Goal: Transaction & Acquisition: Obtain resource

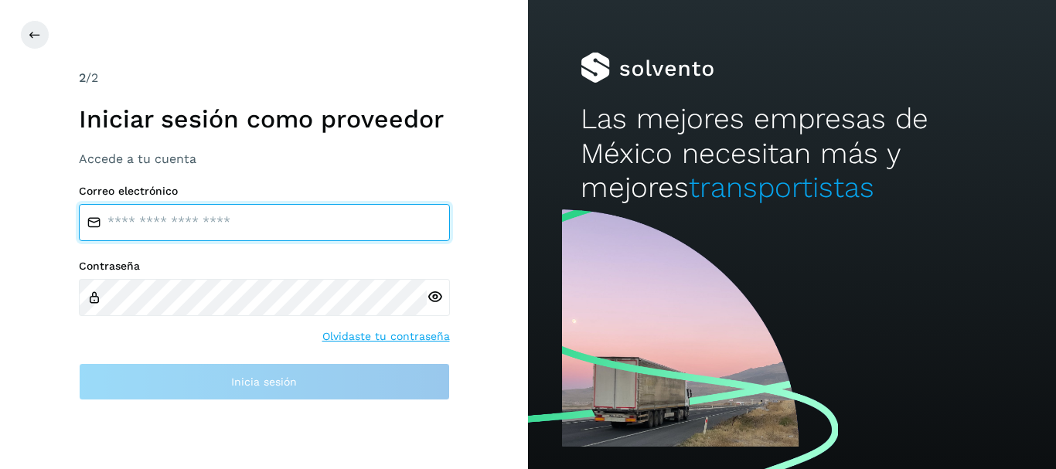
click at [180, 205] on input "email" at bounding box center [264, 222] width 371 height 37
type input "**********"
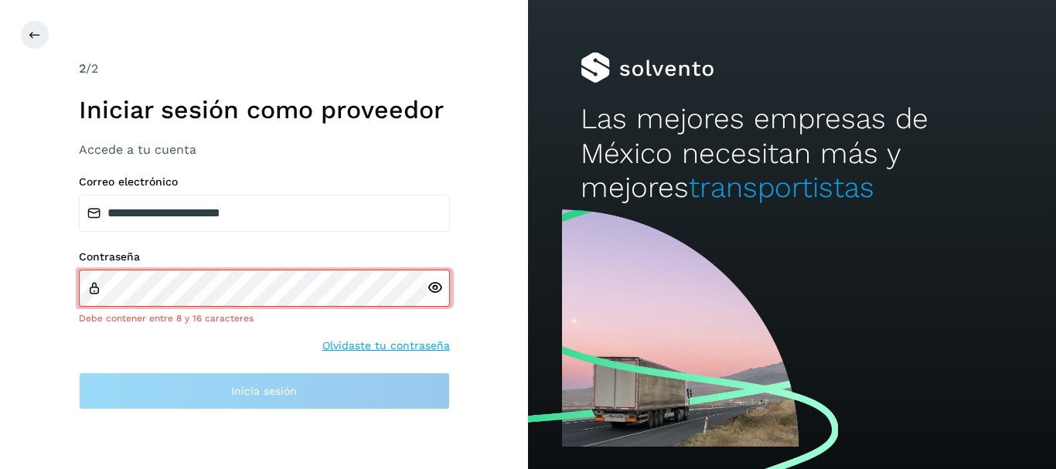
click at [439, 295] on icon at bounding box center [435, 288] width 16 height 16
click at [239, 291] on div at bounding box center [264, 288] width 371 height 37
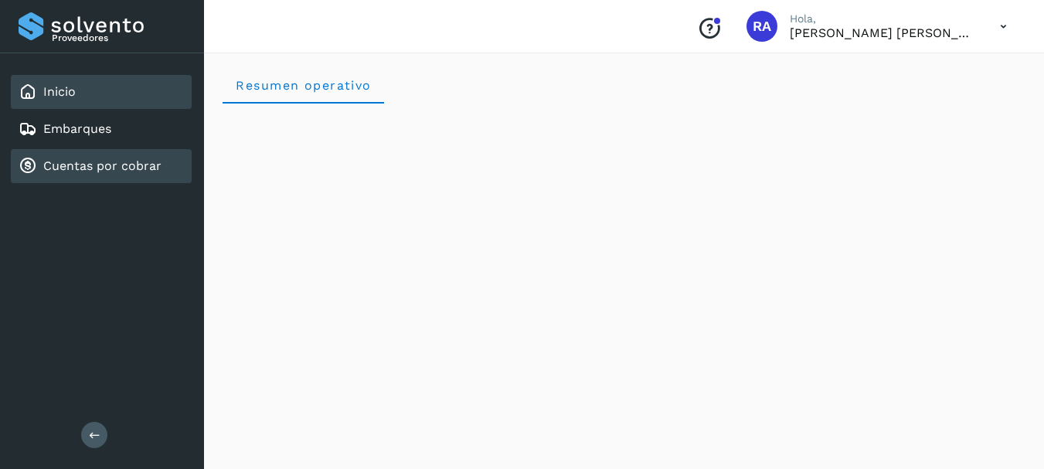
click at [99, 167] on link "Cuentas por cobrar" at bounding box center [102, 165] width 118 height 15
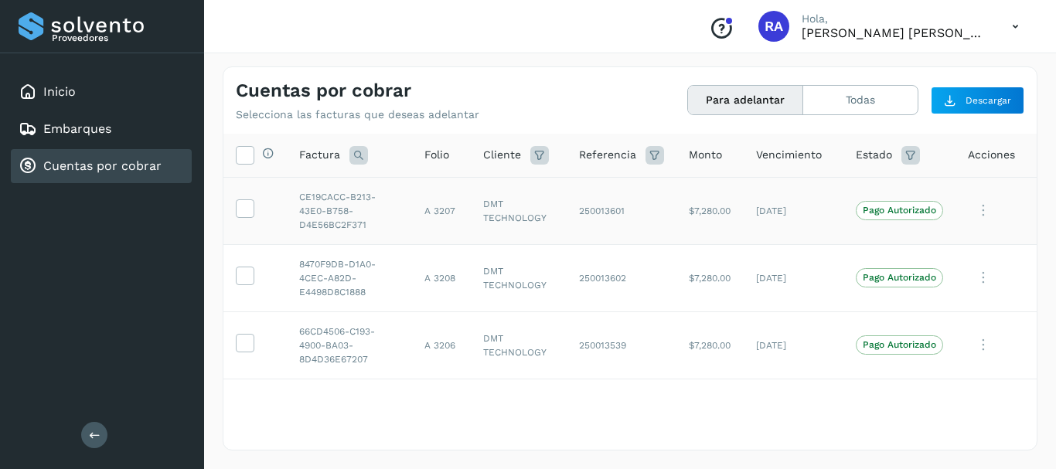
click at [234, 213] on td at bounding box center [254, 210] width 63 height 67
click at [246, 209] on icon at bounding box center [245, 207] width 16 height 16
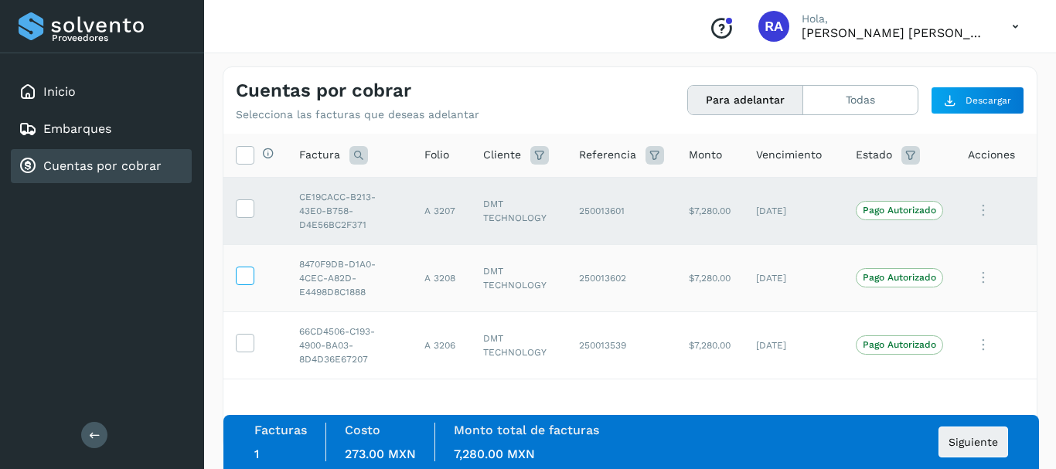
click at [245, 274] on icon at bounding box center [245, 275] width 16 height 16
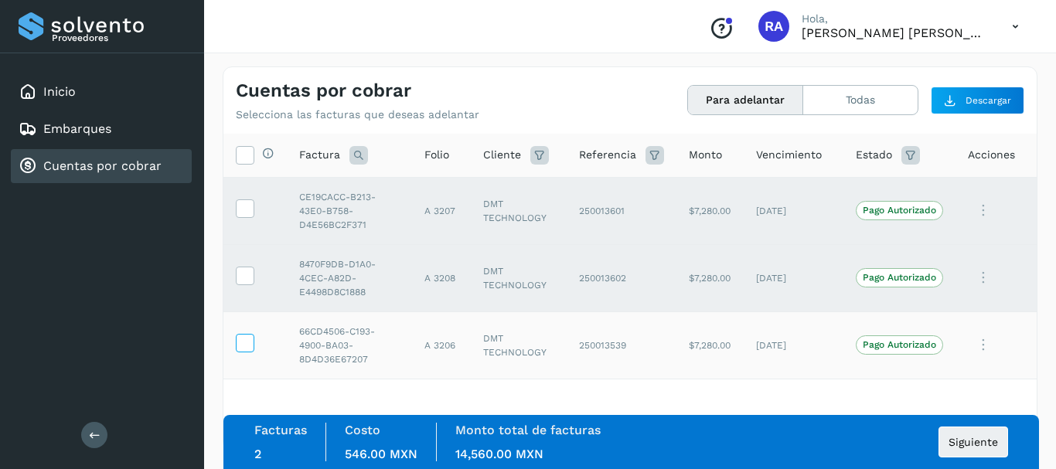
click at [238, 347] on icon at bounding box center [245, 342] width 16 height 16
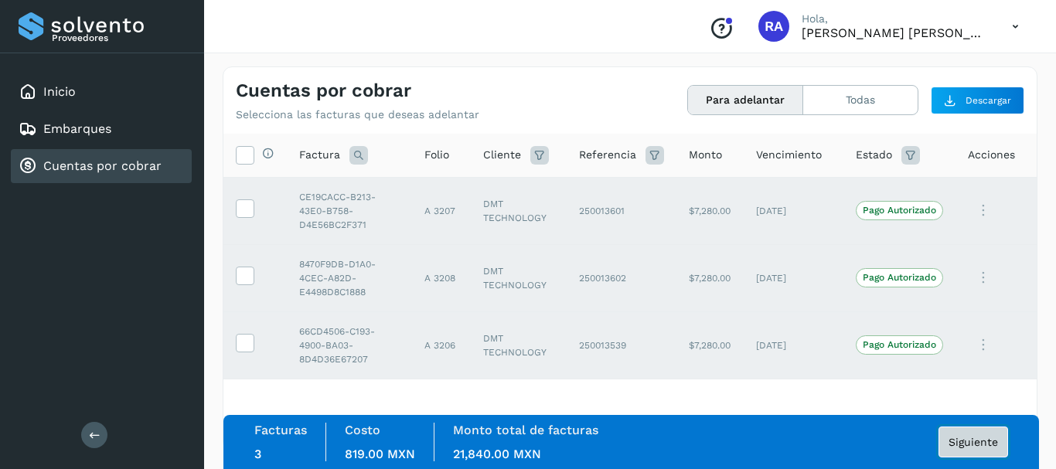
click at [958, 434] on button "Siguiente" at bounding box center [973, 442] width 70 height 31
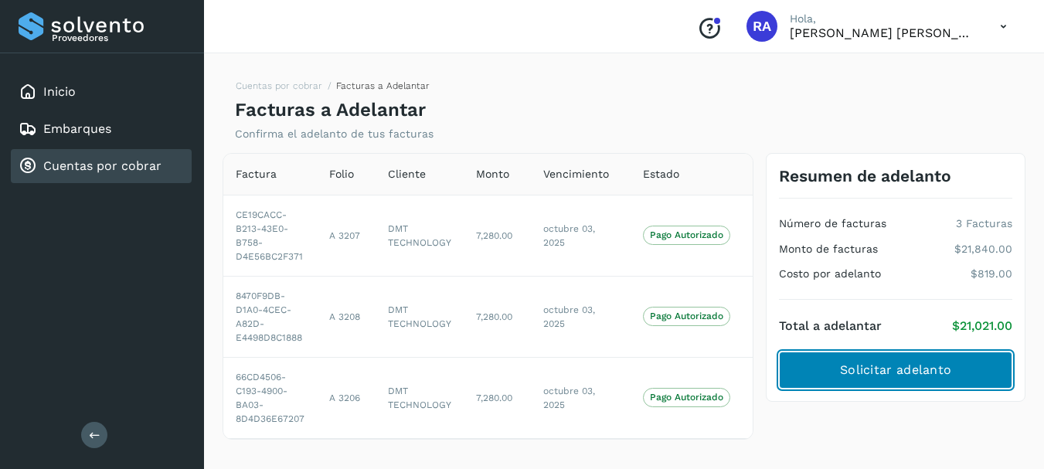
click at [850, 358] on button "Solicitar adelanto" at bounding box center [895, 370] width 233 height 37
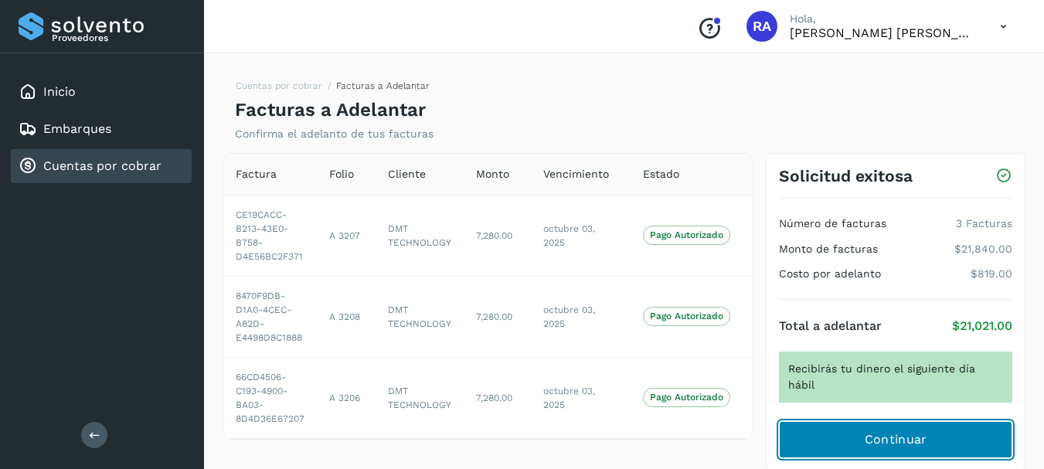
click at [908, 431] on span "Continuar" at bounding box center [896, 439] width 63 height 17
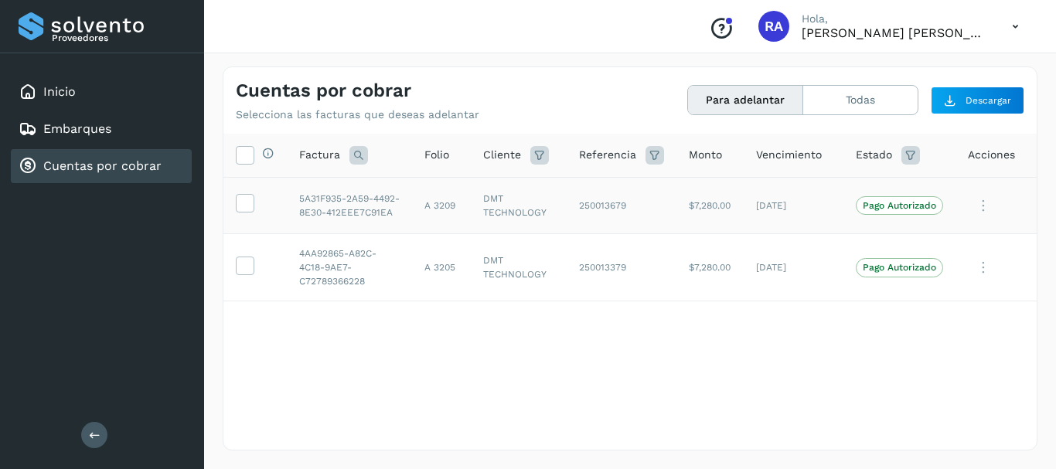
click at [254, 204] on td at bounding box center [254, 205] width 63 height 57
click at [250, 204] on icon at bounding box center [245, 202] width 16 height 16
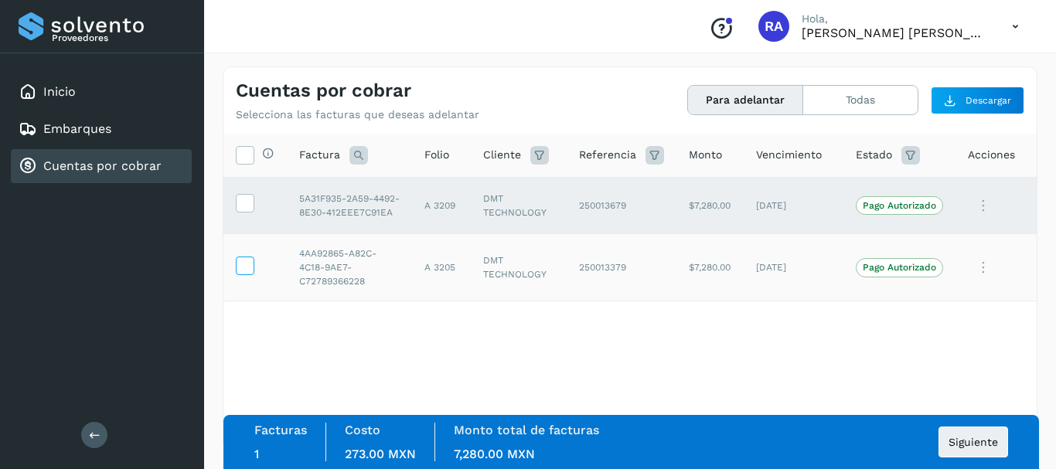
click at [247, 266] on icon at bounding box center [245, 265] width 16 height 16
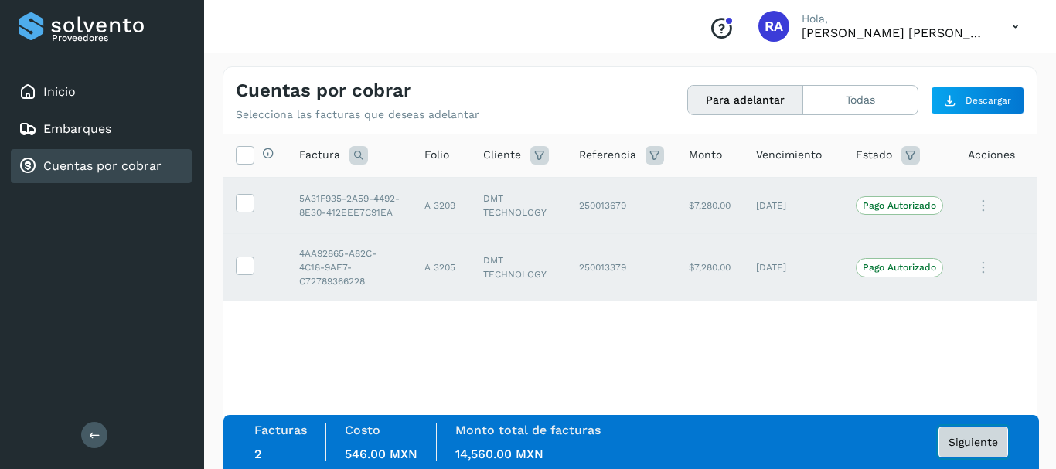
click at [965, 441] on span "Siguiente" at bounding box center [972, 442] width 49 height 11
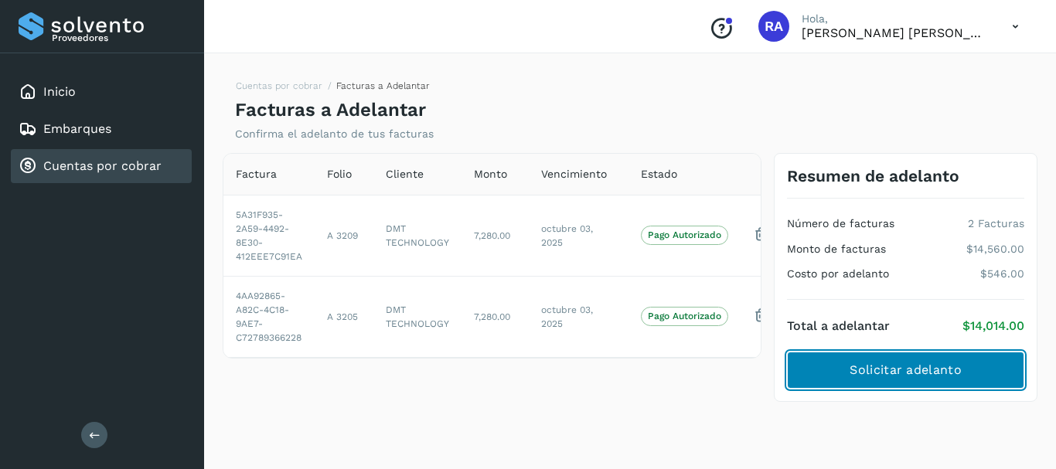
click at [903, 369] on span "Solicitar adelanto" at bounding box center [904, 370] width 111 height 17
